Goal: Task Accomplishment & Management: Manage account settings

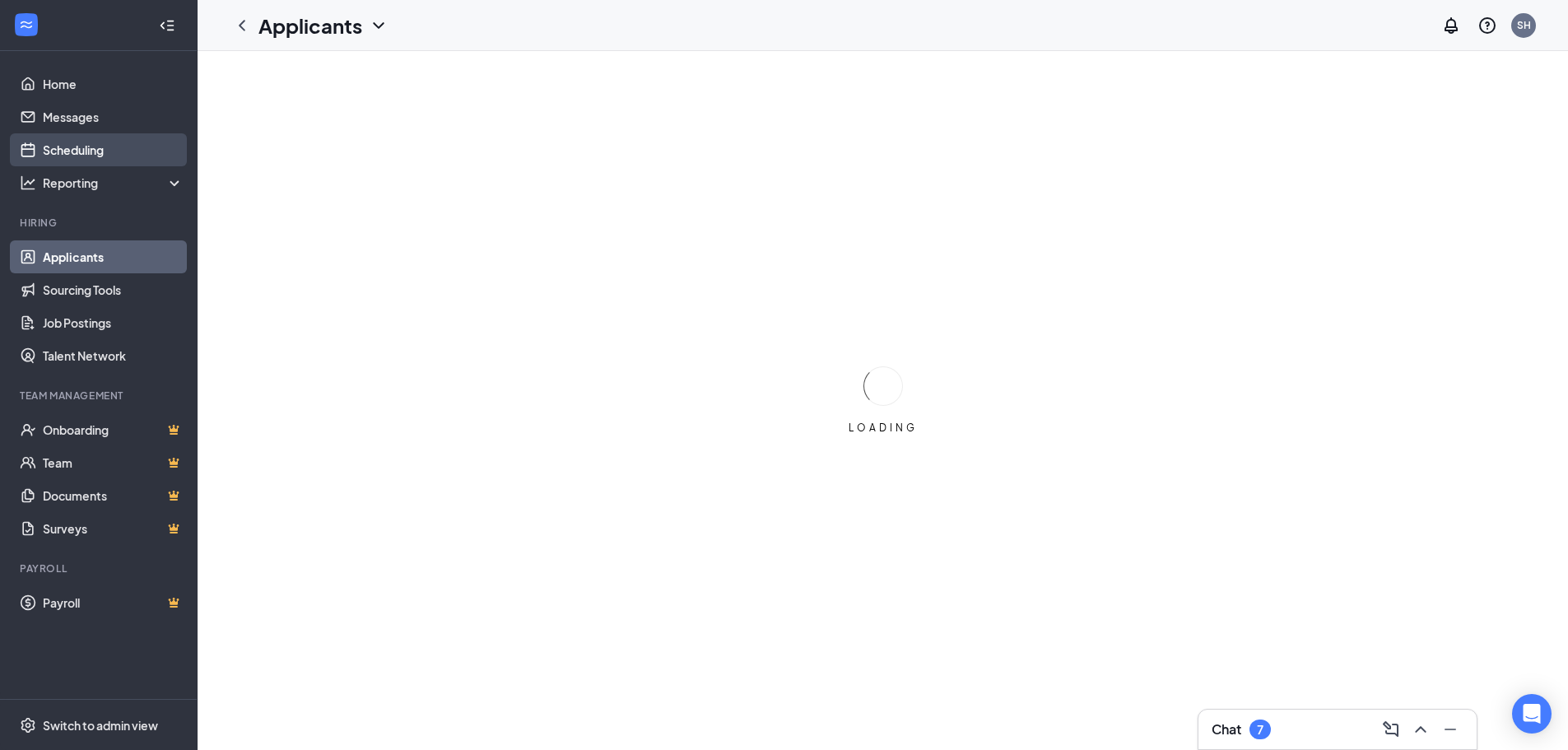
click at [115, 157] on link "Scheduling" at bounding box center [113, 150] width 141 height 33
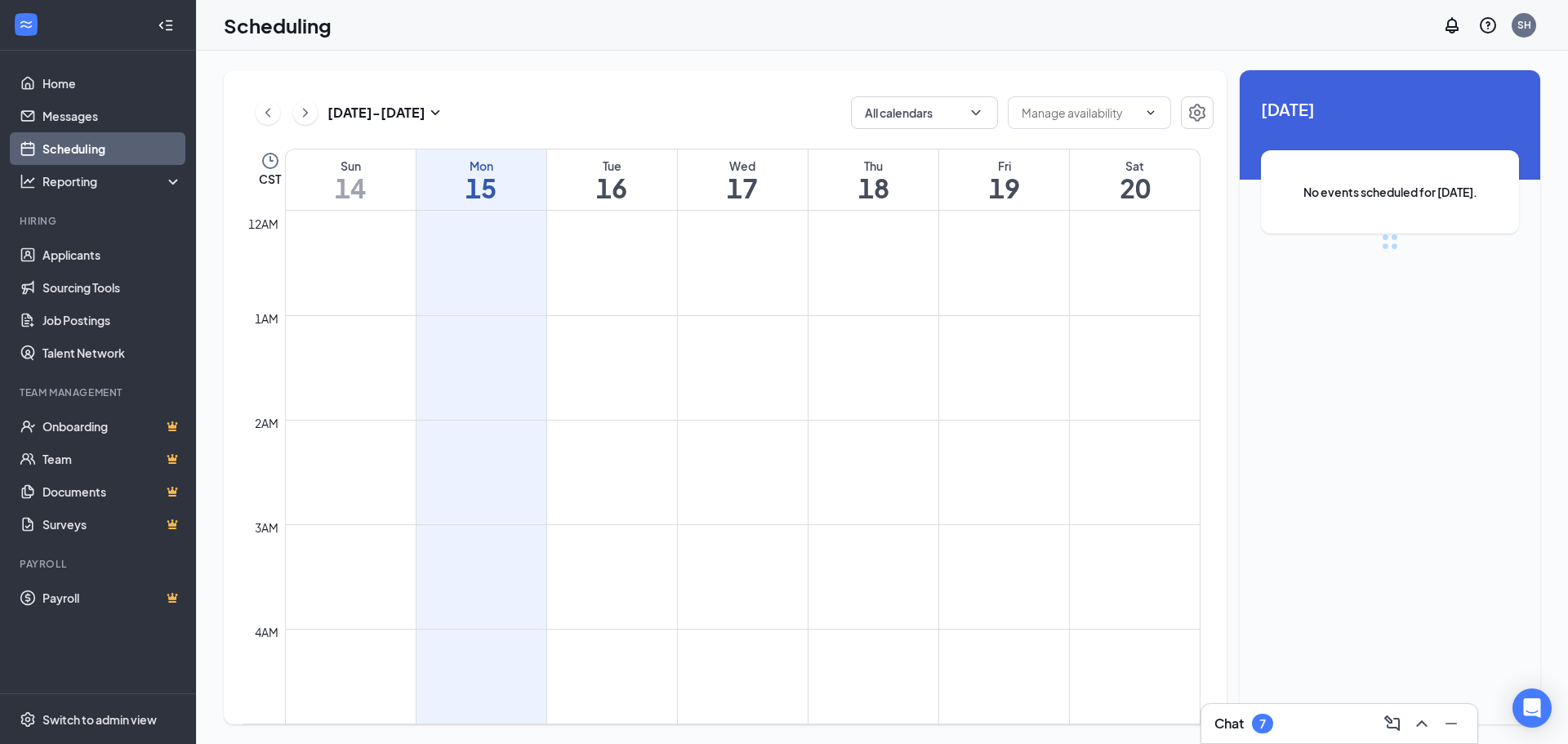
scroll to position [803, 0]
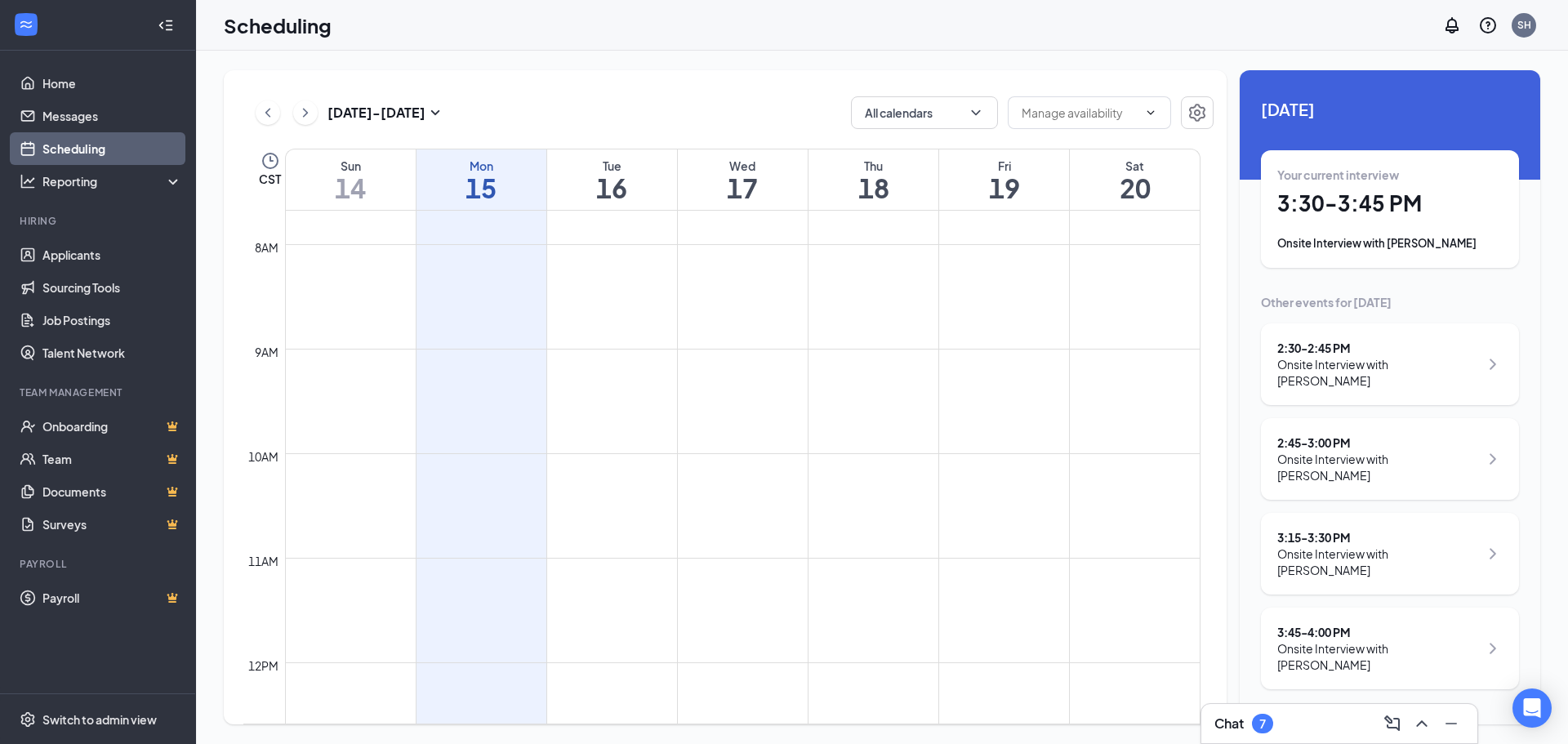
click at [1458, 219] on div "Your current interview 3:30 - 3:45 PM Onsite Interview with [PERSON_NAME]" at bounding box center [1389, 209] width 225 height 85
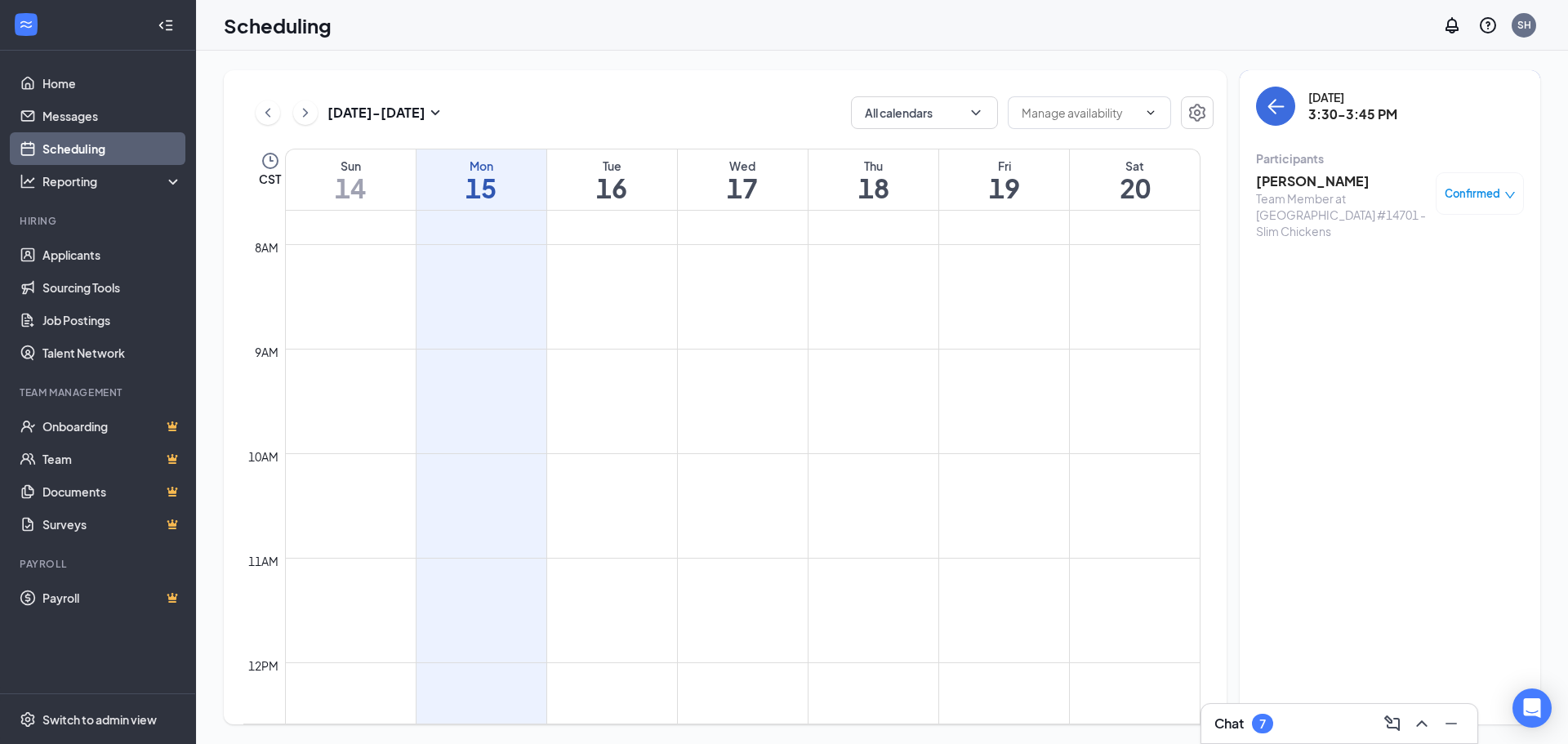
click at [1330, 175] on h3 "[PERSON_NAME]" at bounding box center [1342, 181] width 171 height 18
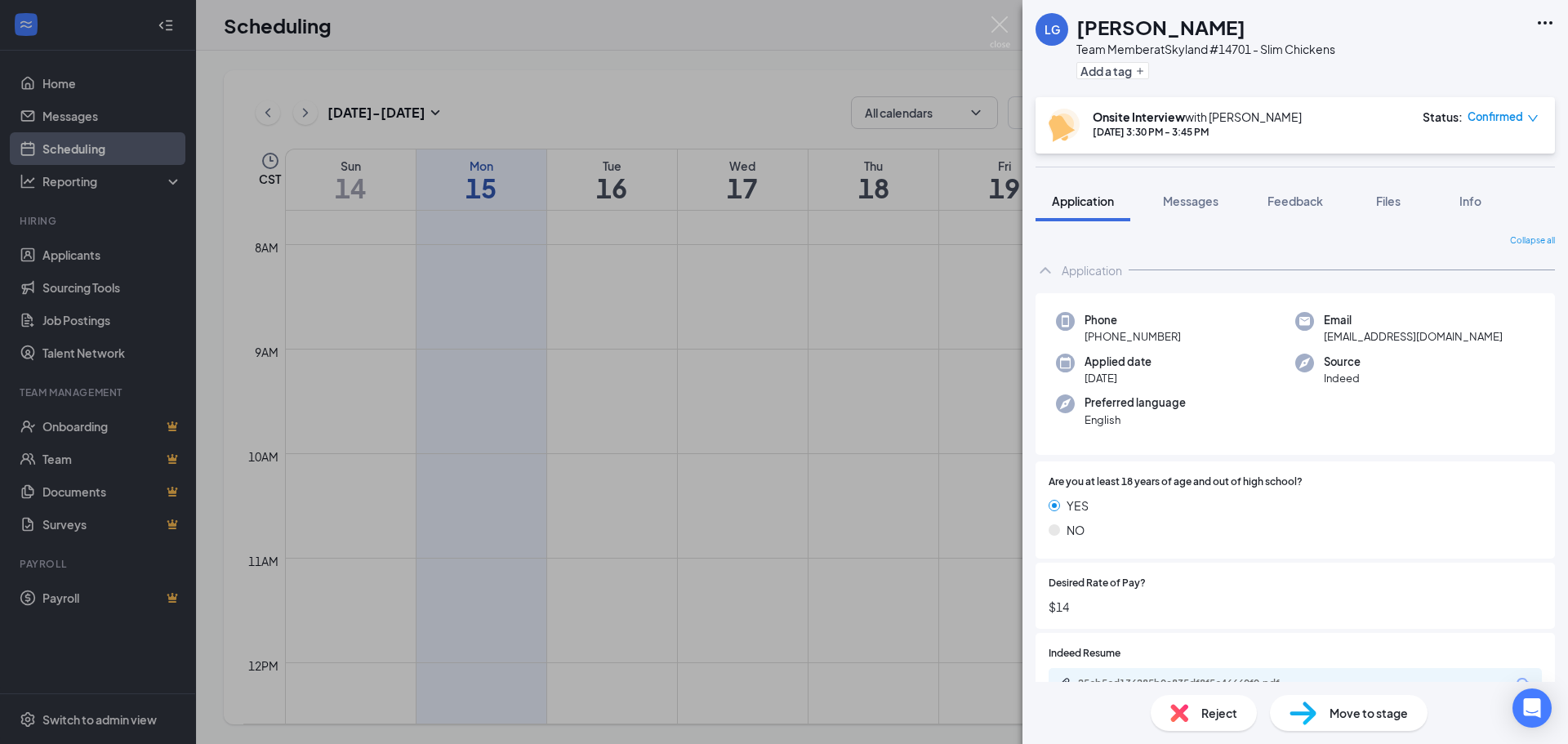
scroll to position [40, 0]
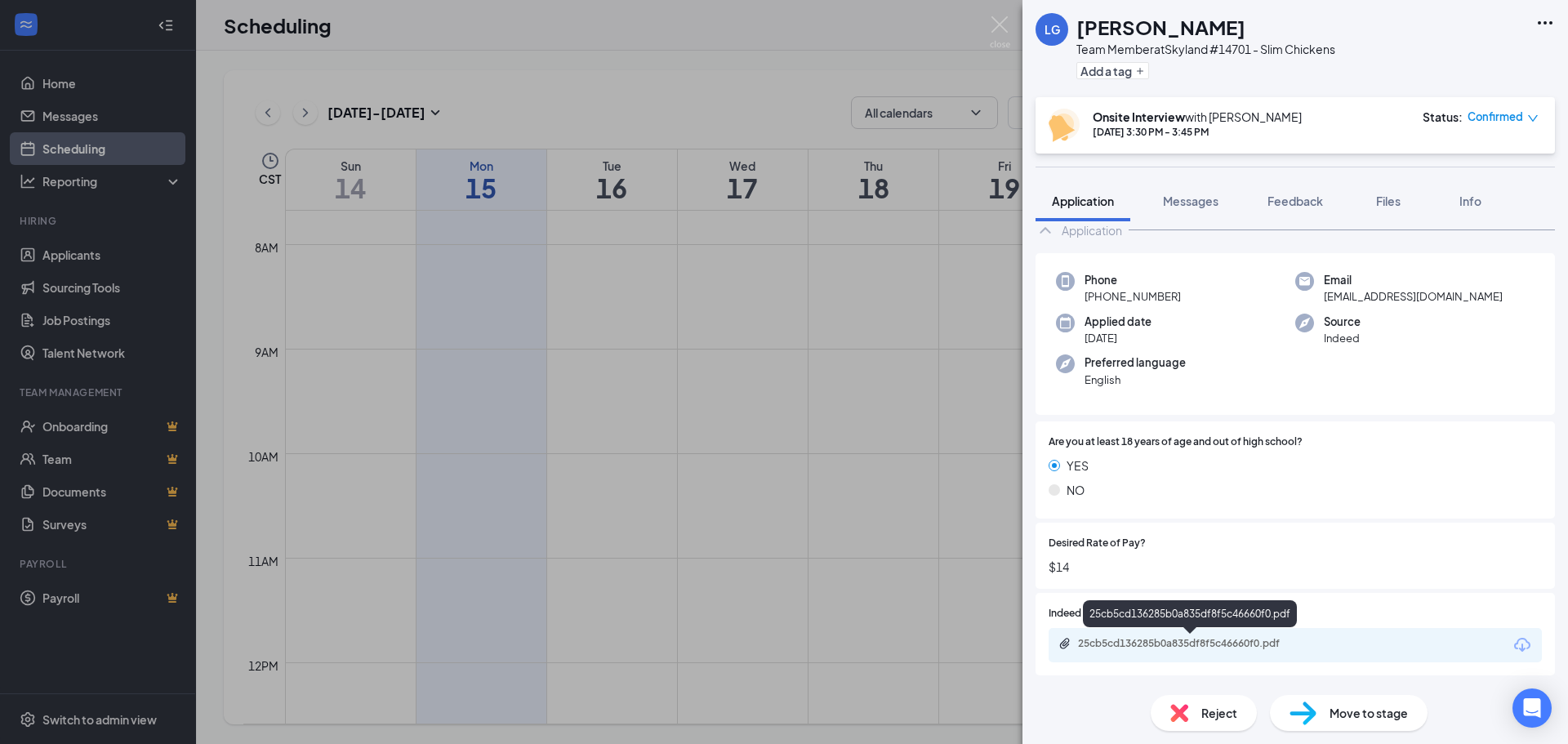
click at [1131, 642] on div "25cb5cd136285b0a835df8f5c46660f0.pdf" at bounding box center [1191, 644] width 229 height 13
click at [1008, 27] on img at bounding box center [1000, 32] width 20 height 32
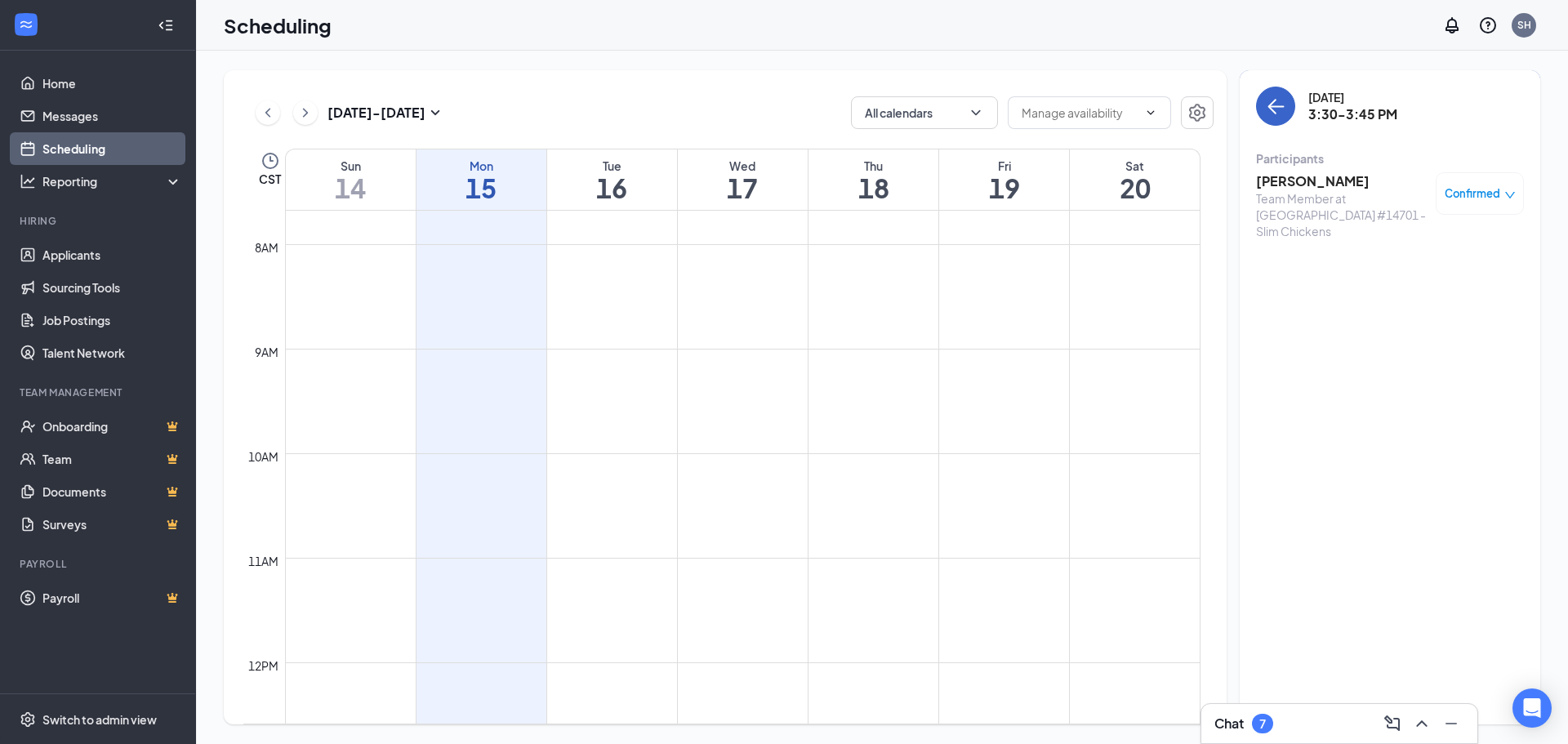
click at [1275, 119] on button "back-button" at bounding box center [1275, 106] width 39 height 39
